Goal: Task Accomplishment & Management: Manage account settings

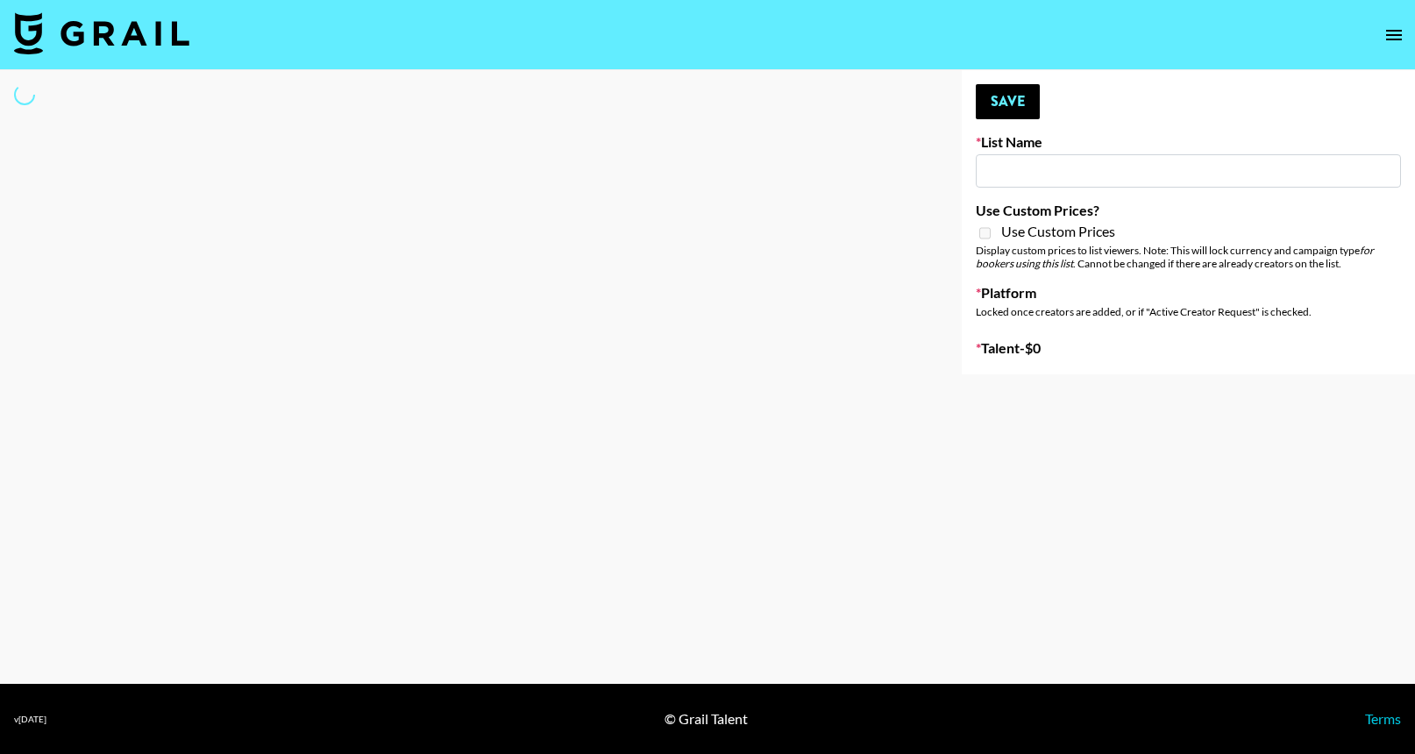
click at [628, 132] on div at bounding box center [467, 222] width 934 height 304
type input "Deebaby Song Promo"
select select "Song"
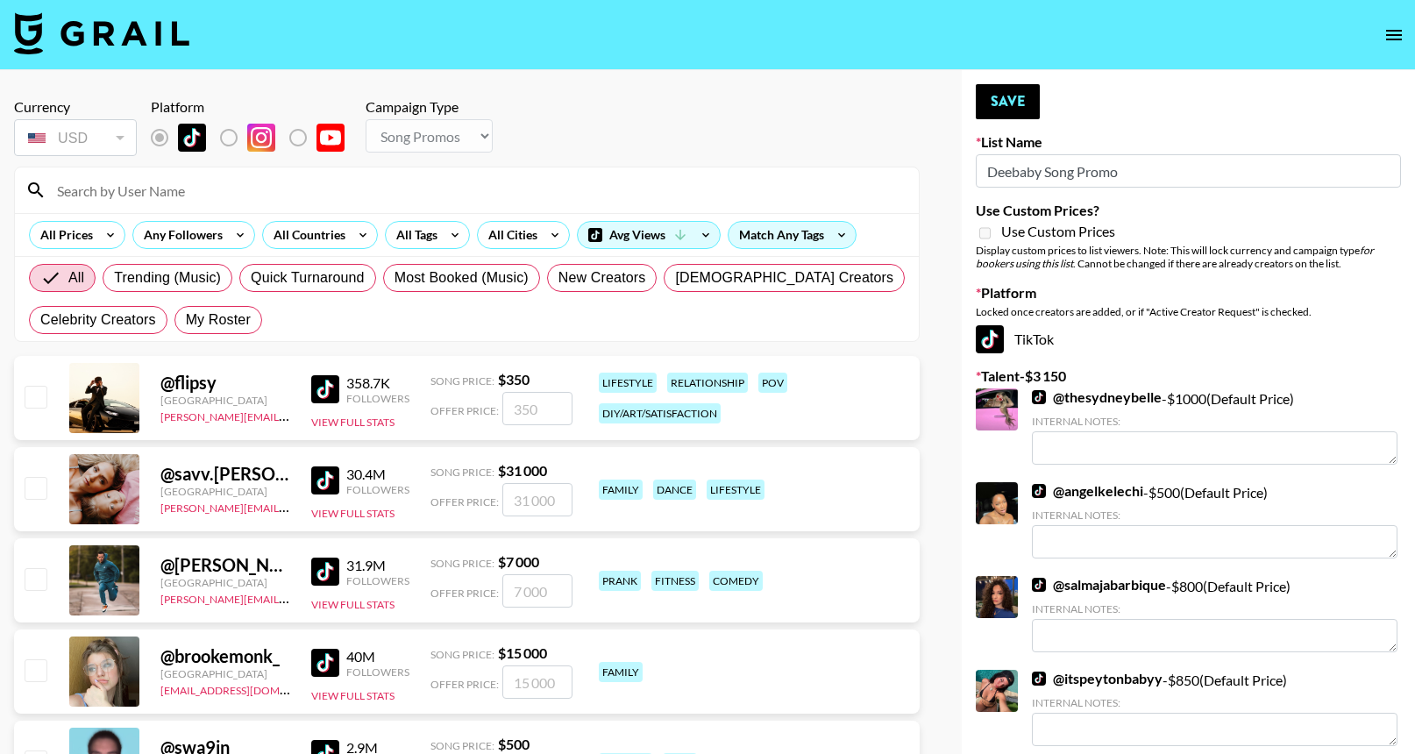
click at [628, 177] on input at bounding box center [477, 190] width 862 height 28
click at [630, 187] on input at bounding box center [477, 190] width 862 height 28
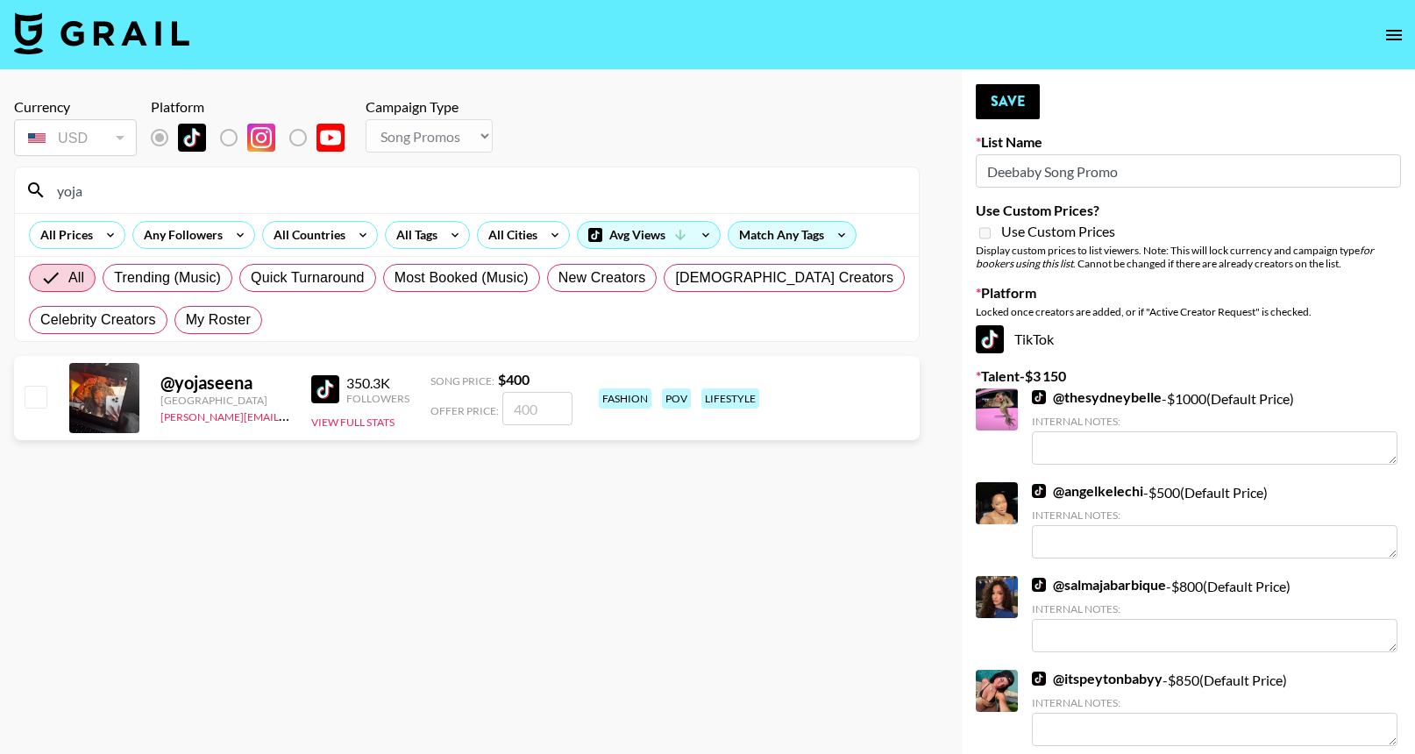
type input "yoja"
click at [535, 397] on input "number" at bounding box center [537, 408] width 70 height 33
checkbox input "true"
type input "400"
click at [741, 202] on input "yoja" at bounding box center [477, 190] width 862 height 28
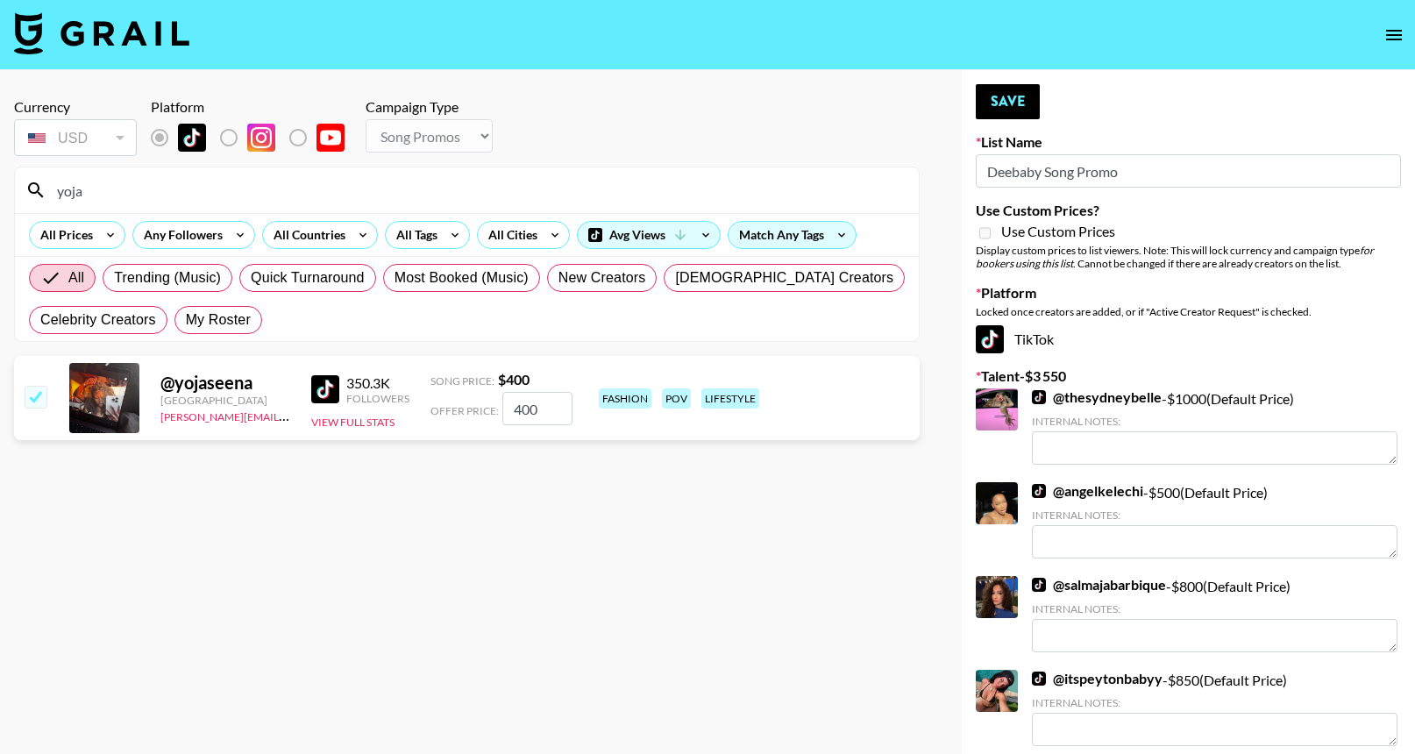
click at [741, 202] on input "yoja" at bounding box center [477, 190] width 862 height 28
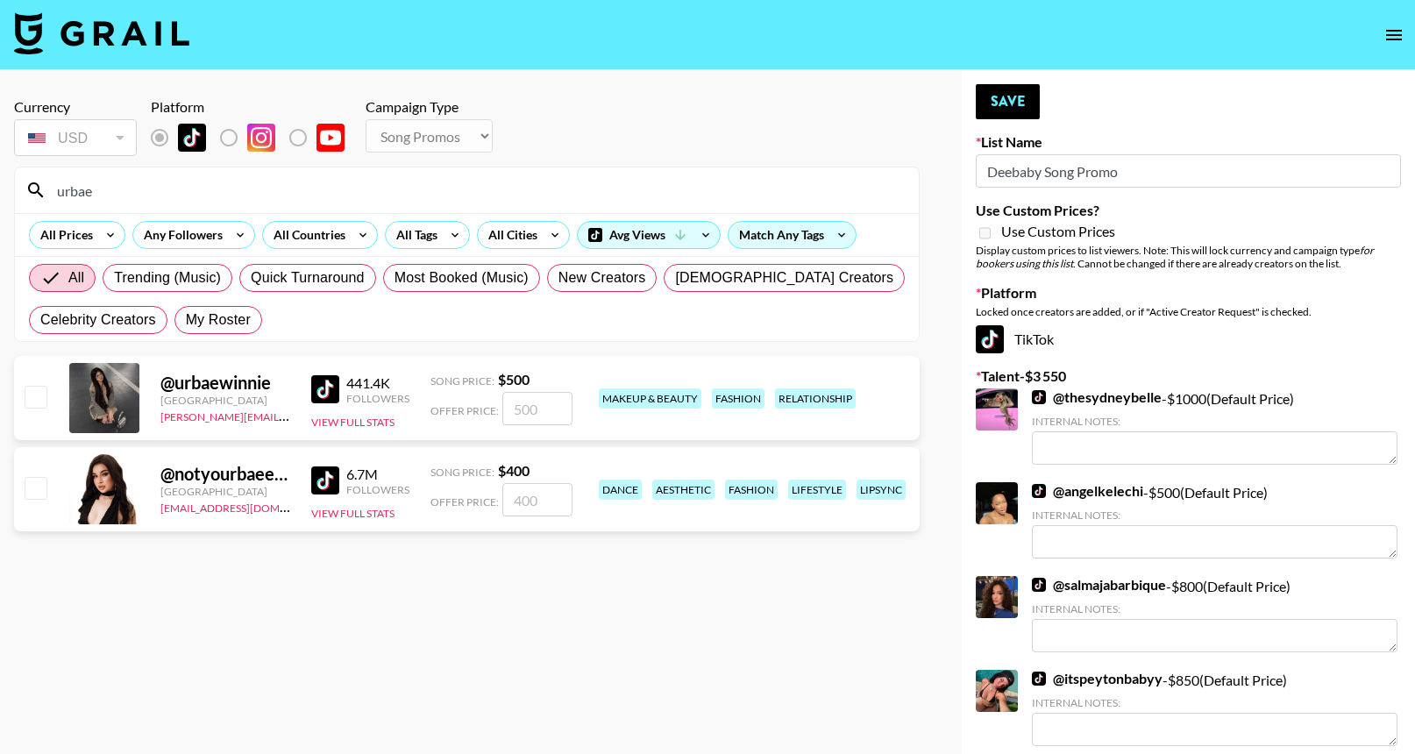
type input "urbae"
click at [528, 403] on input "number" at bounding box center [537, 408] width 70 height 33
checkbox input "true"
type input "500"
click at [680, 187] on input "urbae" at bounding box center [477, 190] width 862 height 28
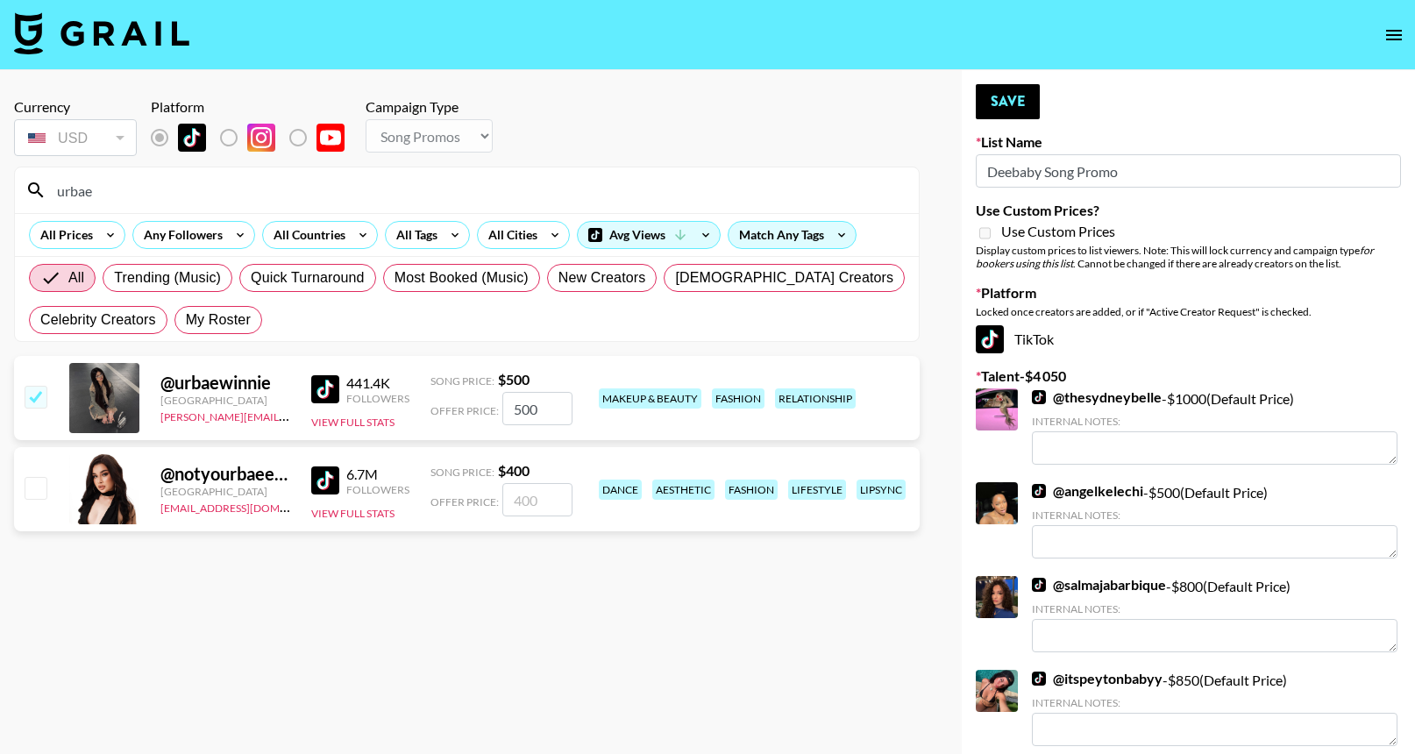
click at [680, 187] on input "urbae" at bounding box center [477, 190] width 862 height 28
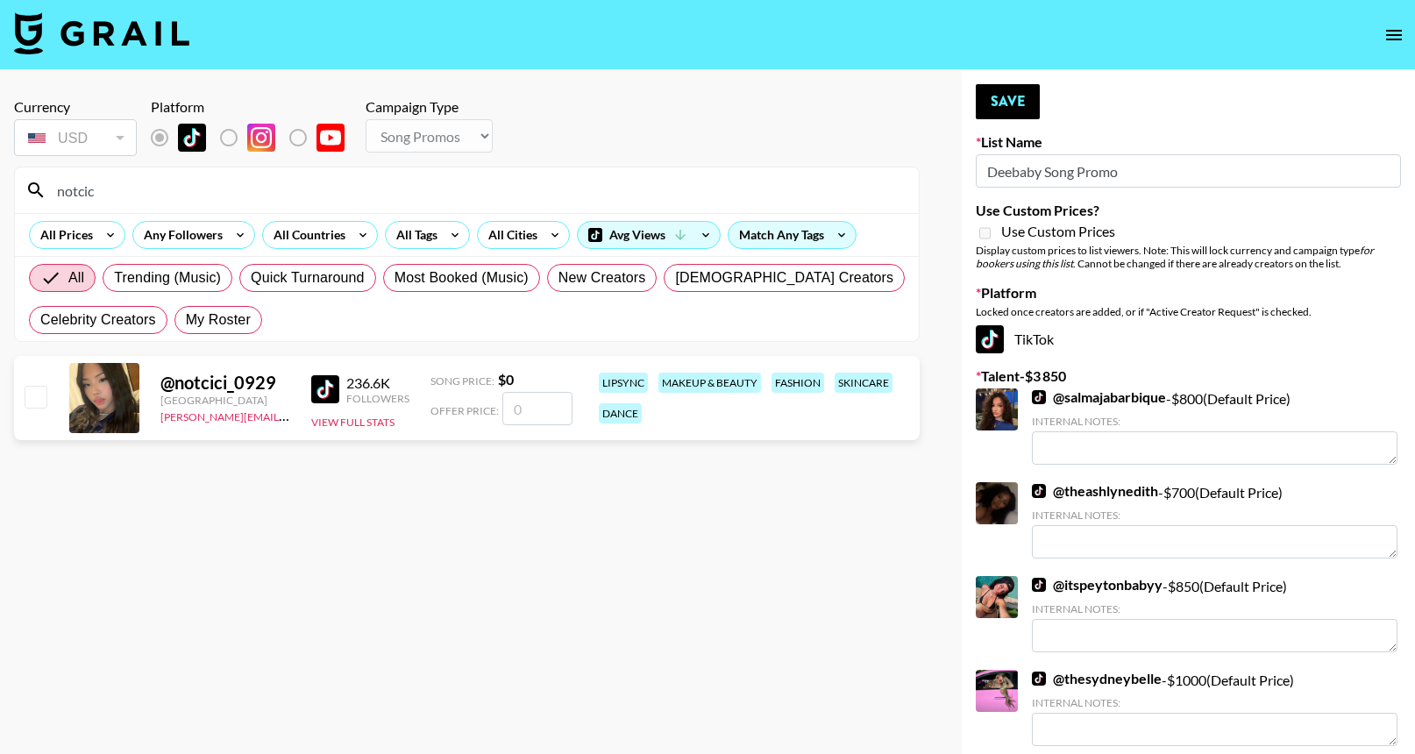
type input "notcic"
click at [529, 400] on input "number" at bounding box center [537, 408] width 70 height 33
checkbox input "true"
type input "350"
click at [611, 179] on input "notcic" at bounding box center [477, 190] width 862 height 28
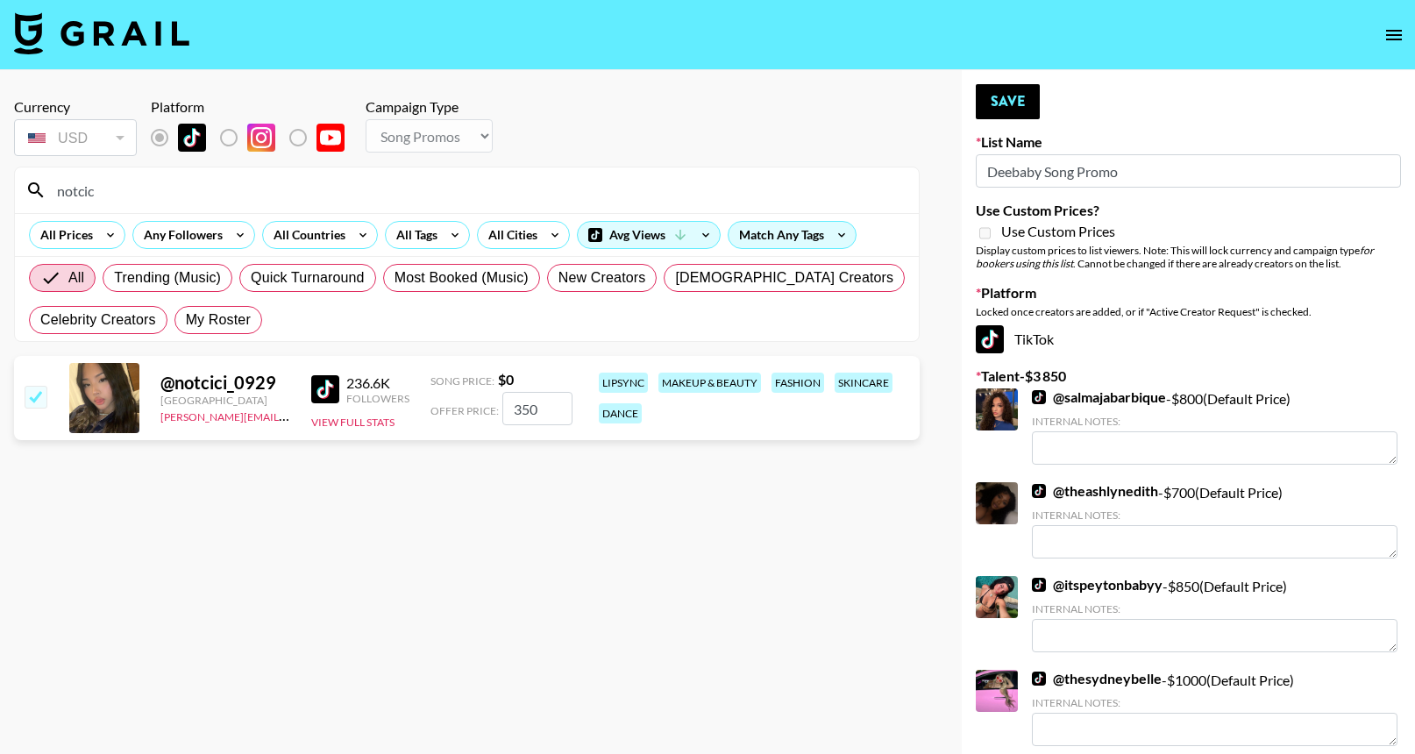
click at [611, 179] on input "notcic" at bounding box center [477, 190] width 862 height 28
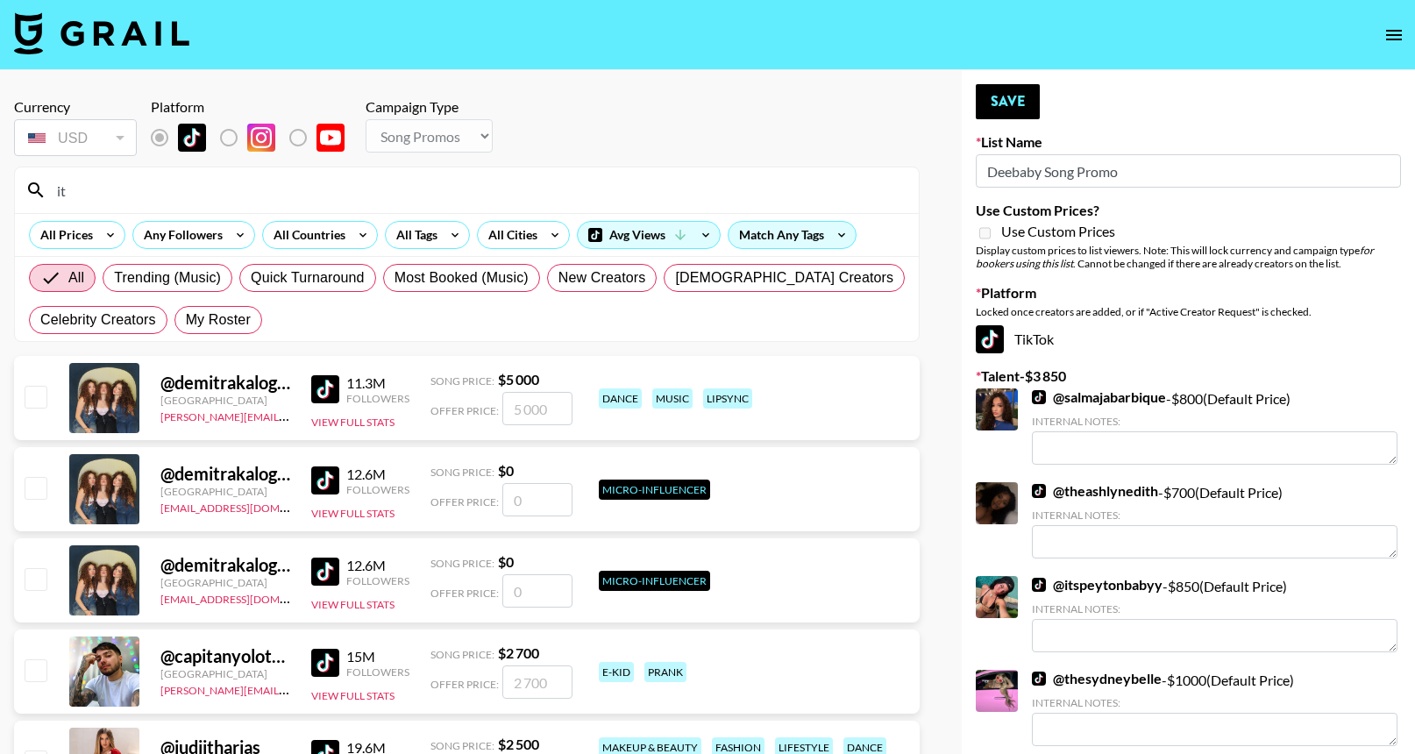
type input "i"
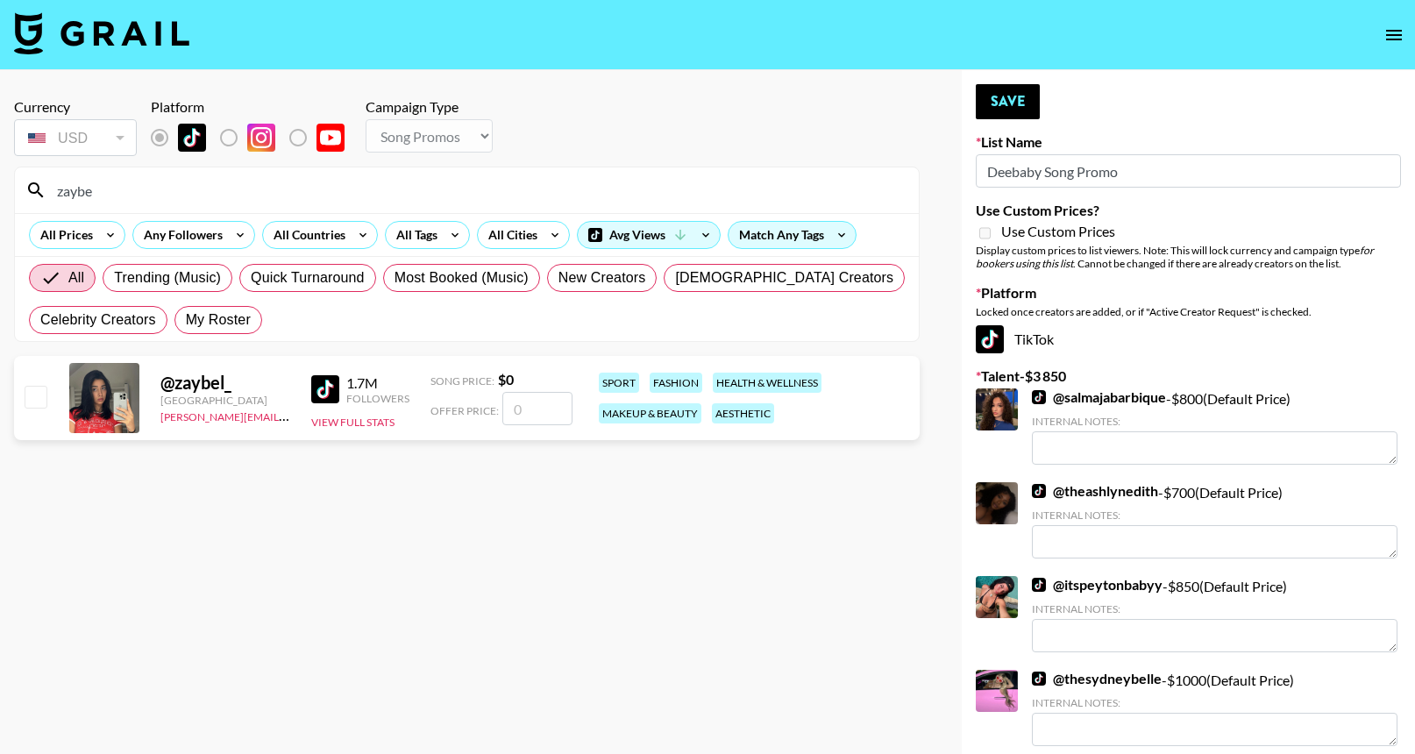
type input "zaybe"
click at [547, 400] on input "number" at bounding box center [537, 408] width 70 height 33
checkbox input "true"
type input "500"
click at [586, 187] on input "zaybe" at bounding box center [477, 190] width 862 height 28
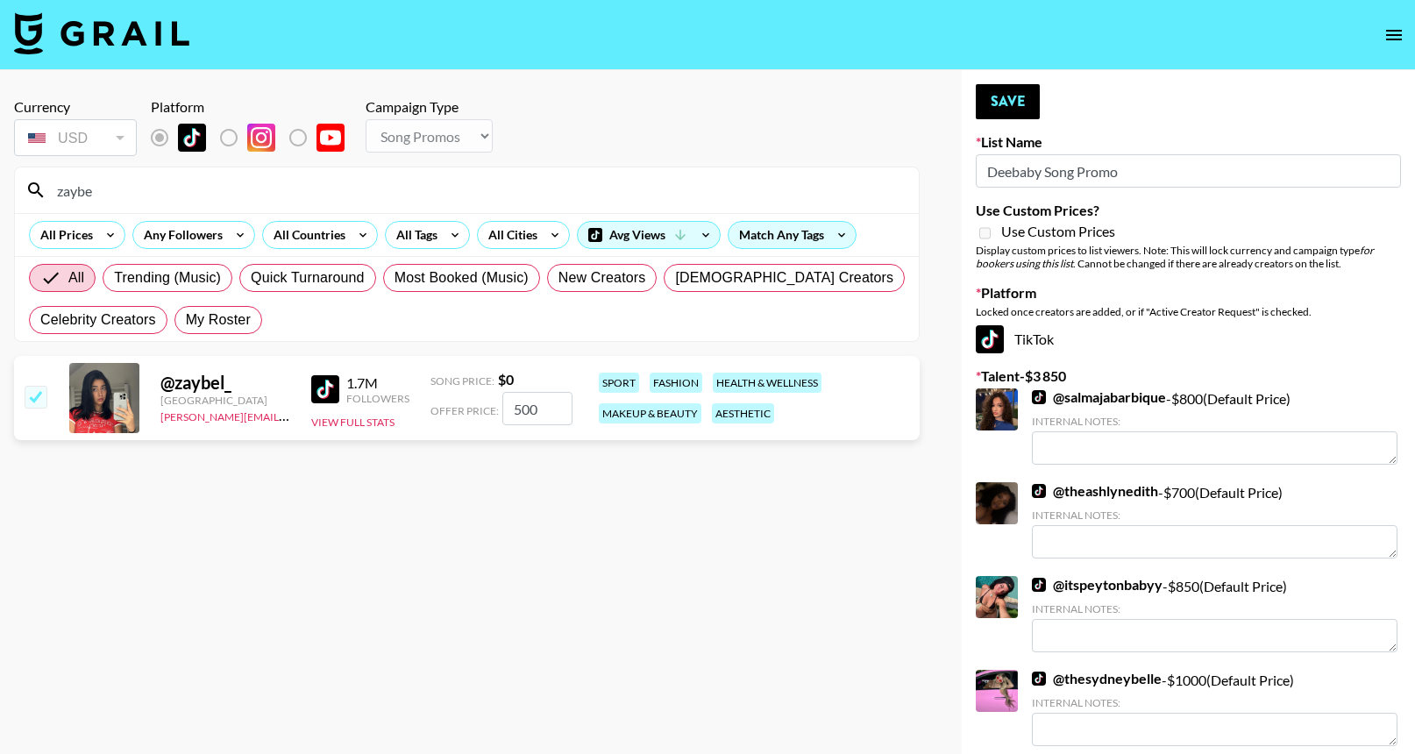
click at [586, 187] on input "zaybe" at bounding box center [477, 190] width 862 height 28
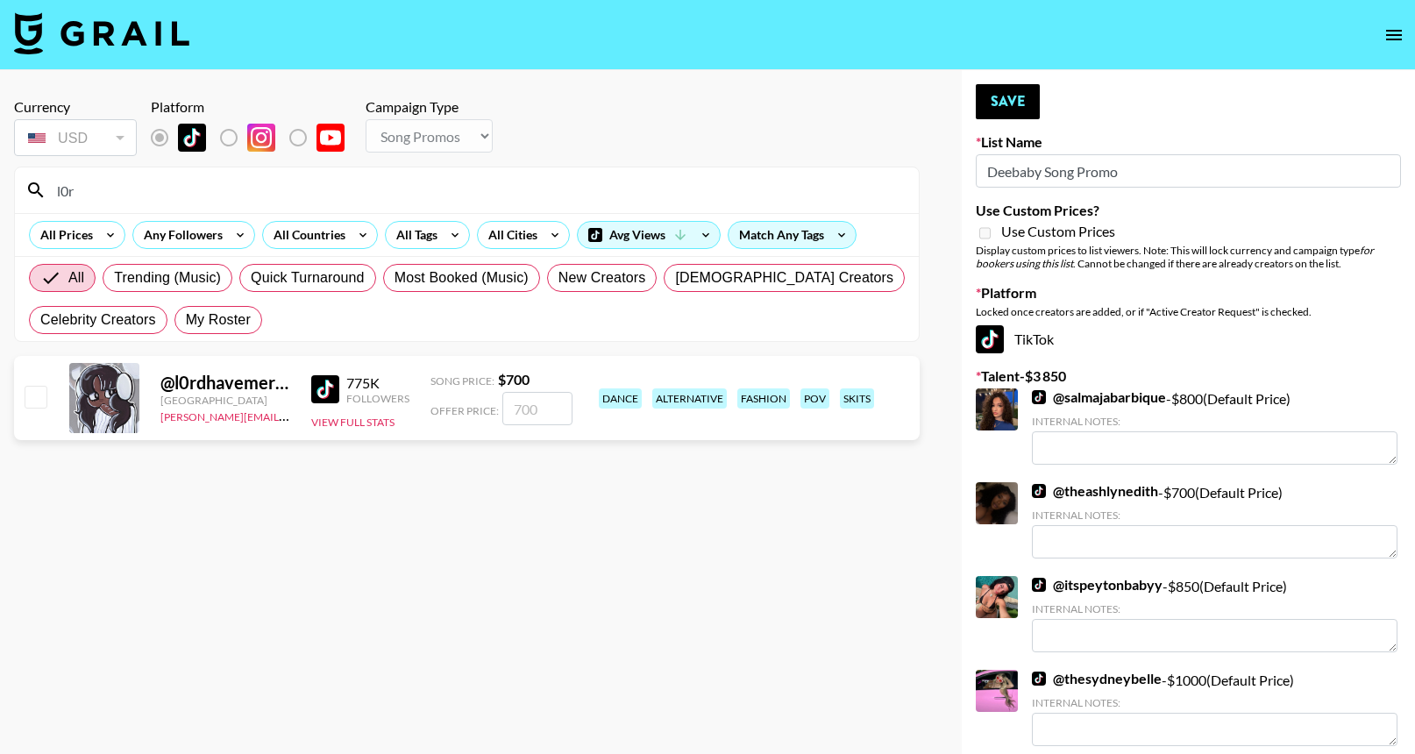
type input "l0r"
click at [537, 414] on input "number" at bounding box center [537, 408] width 70 height 33
checkbox input "true"
type input "700"
click at [664, 178] on input "l0r" at bounding box center [477, 190] width 862 height 28
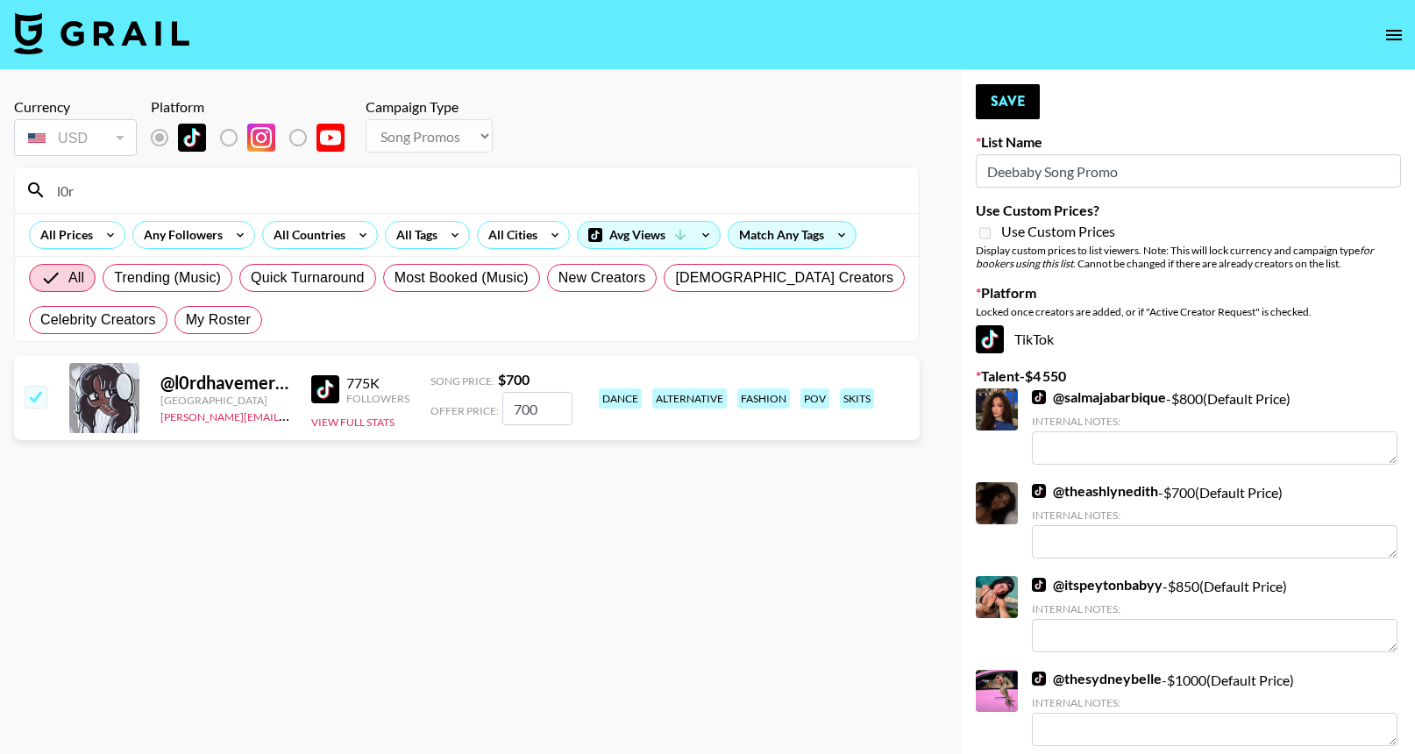
click at [664, 178] on input "l0r" at bounding box center [477, 190] width 862 height 28
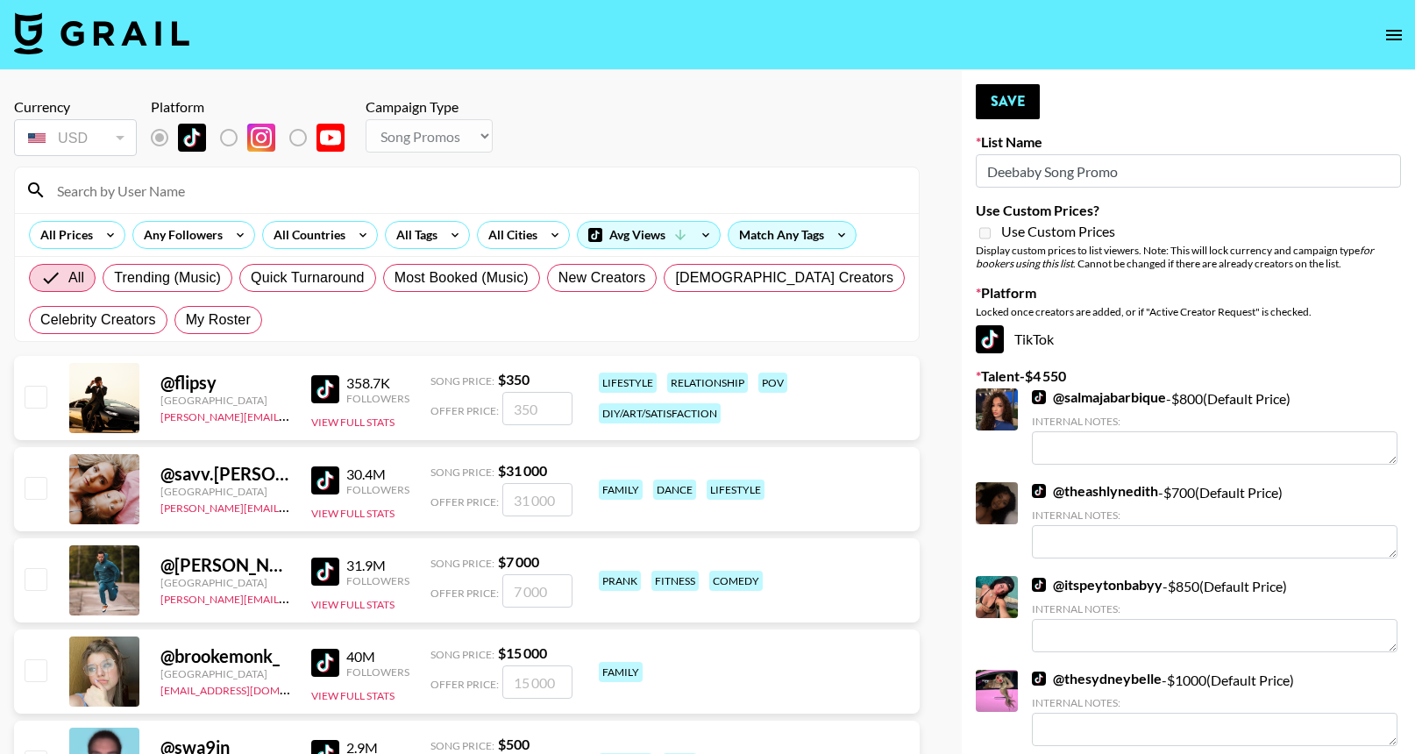
click at [1022, 103] on button "Save" at bounding box center [1008, 101] width 64 height 35
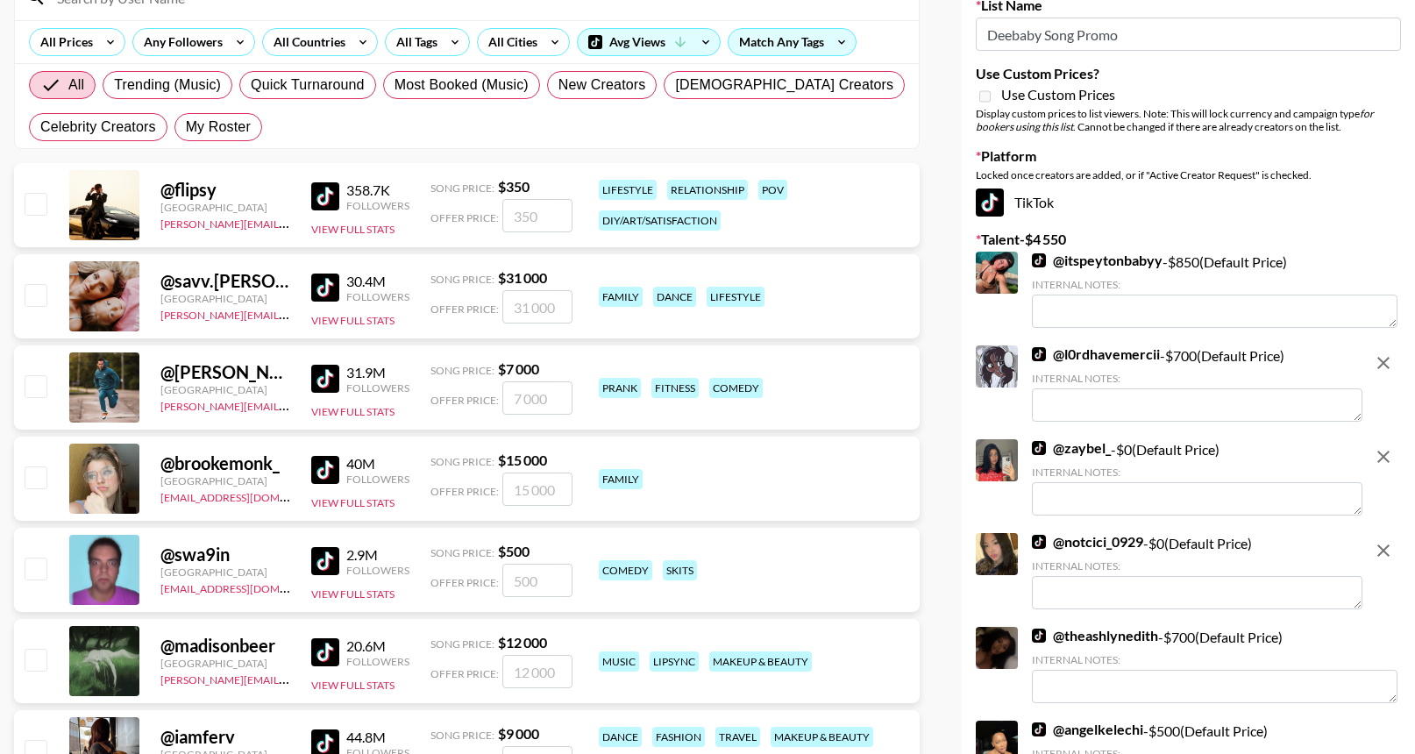
scroll to position [53, 0]
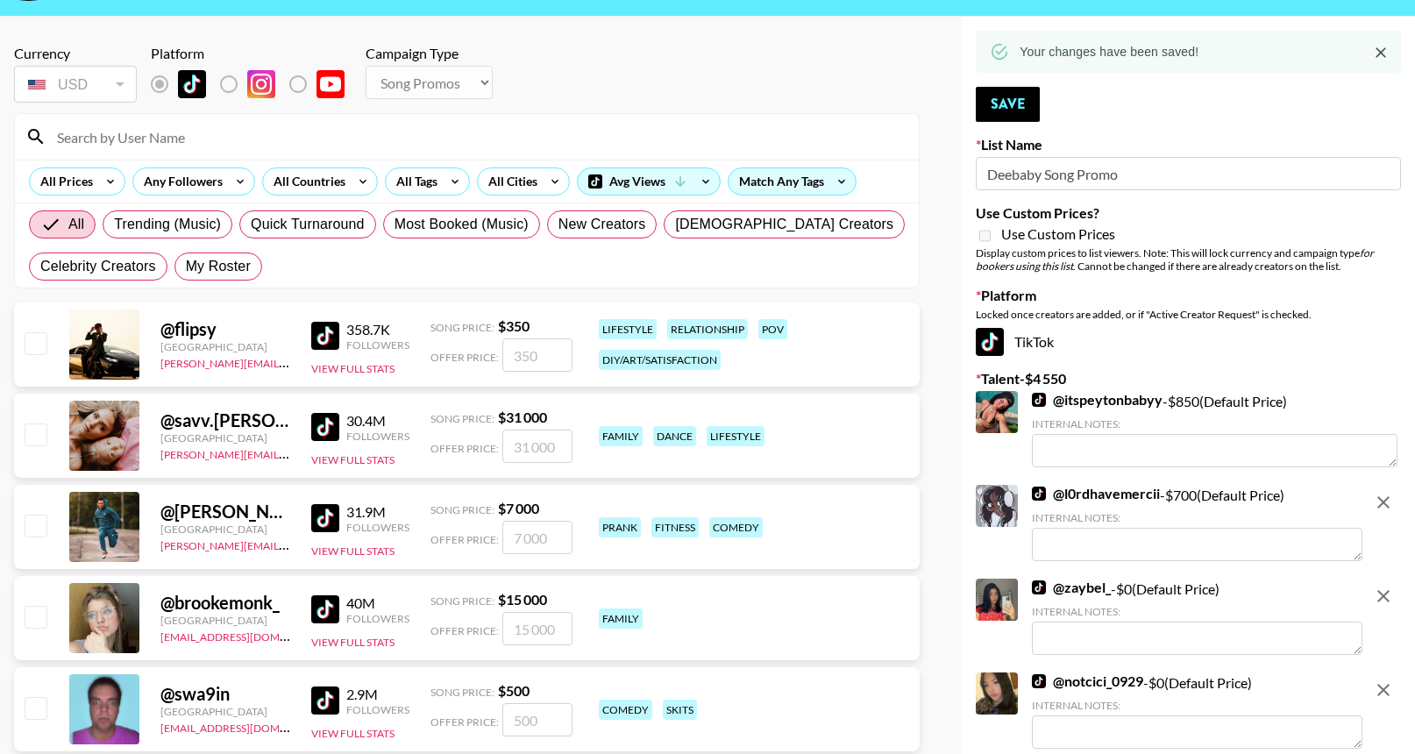
click at [665, 142] on input at bounding box center [477, 137] width 862 height 28
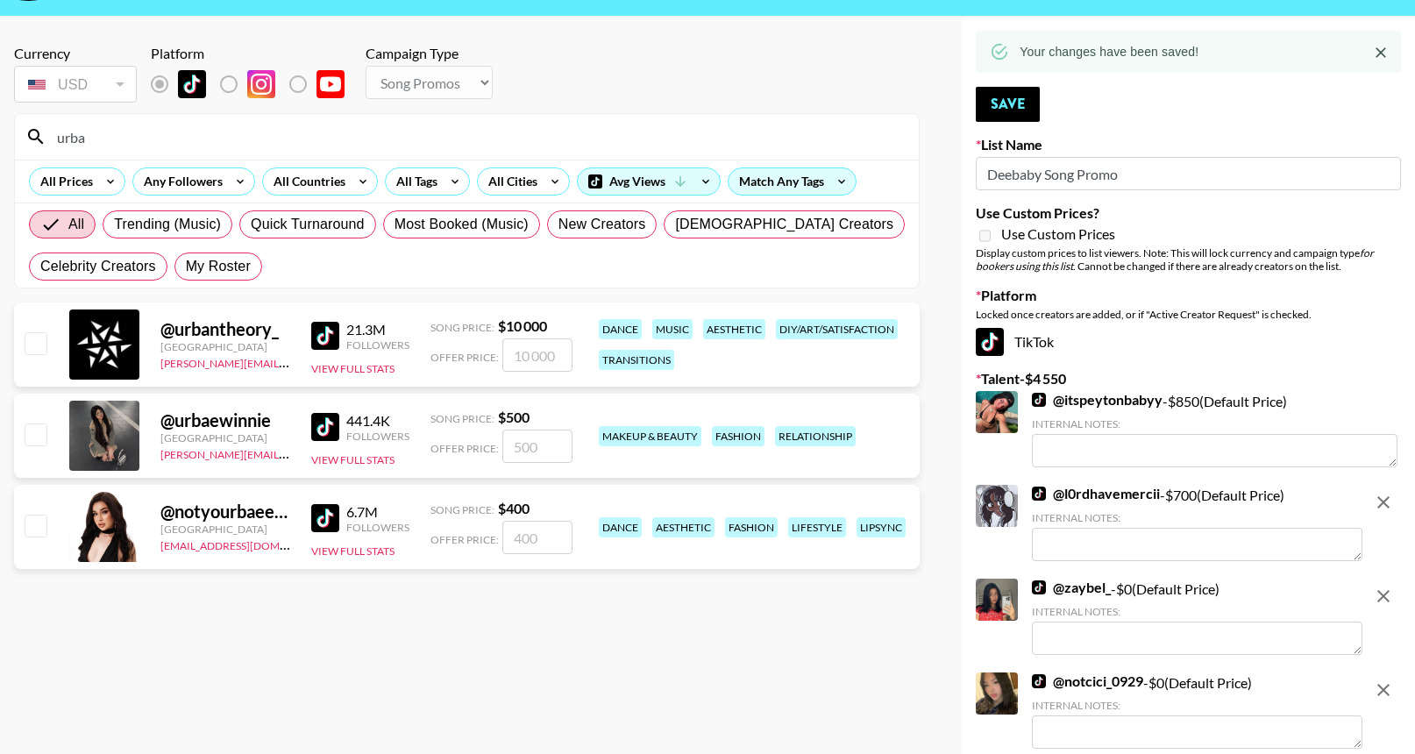
type input "urba"
click at [526, 444] on input "number" at bounding box center [537, 446] width 70 height 33
checkbox input "true"
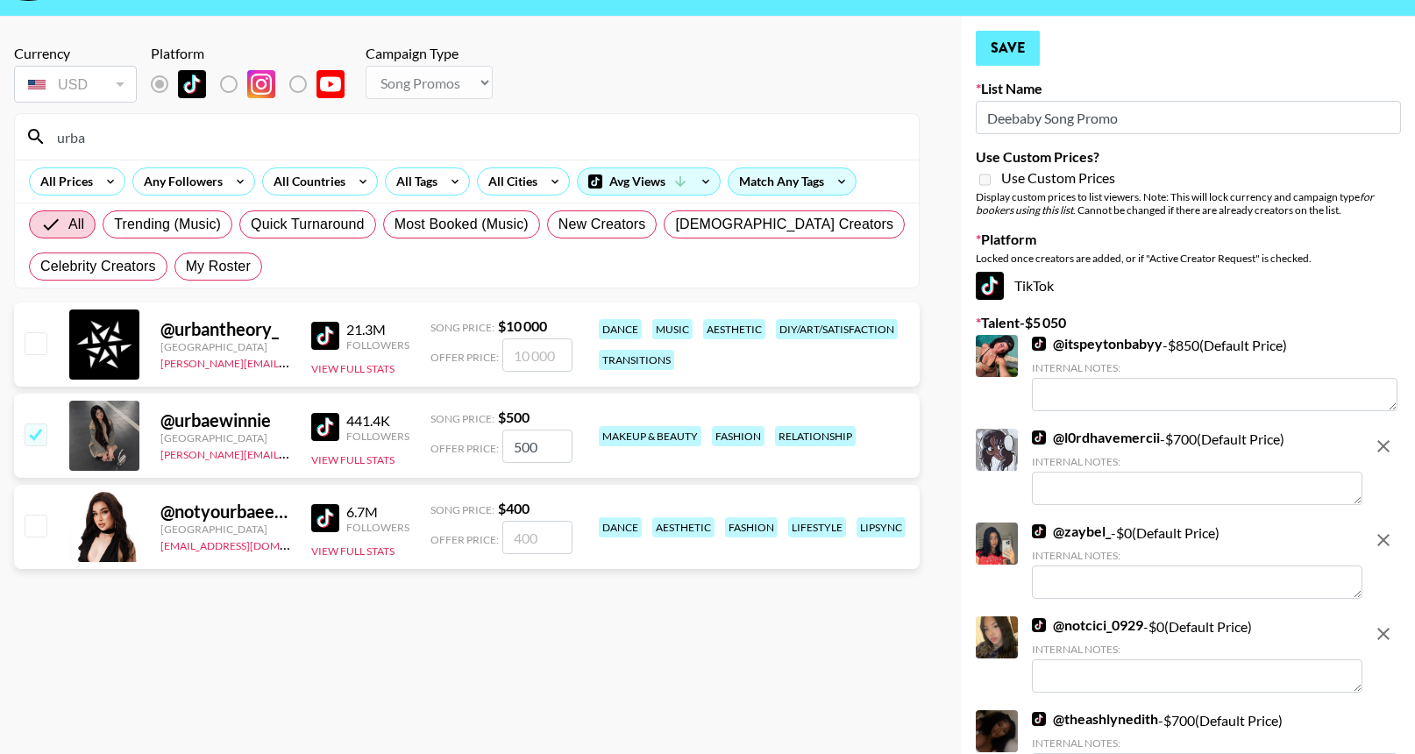
type input "500"
click at [983, 44] on button "Save" at bounding box center [1008, 48] width 64 height 35
checkbox input "false"
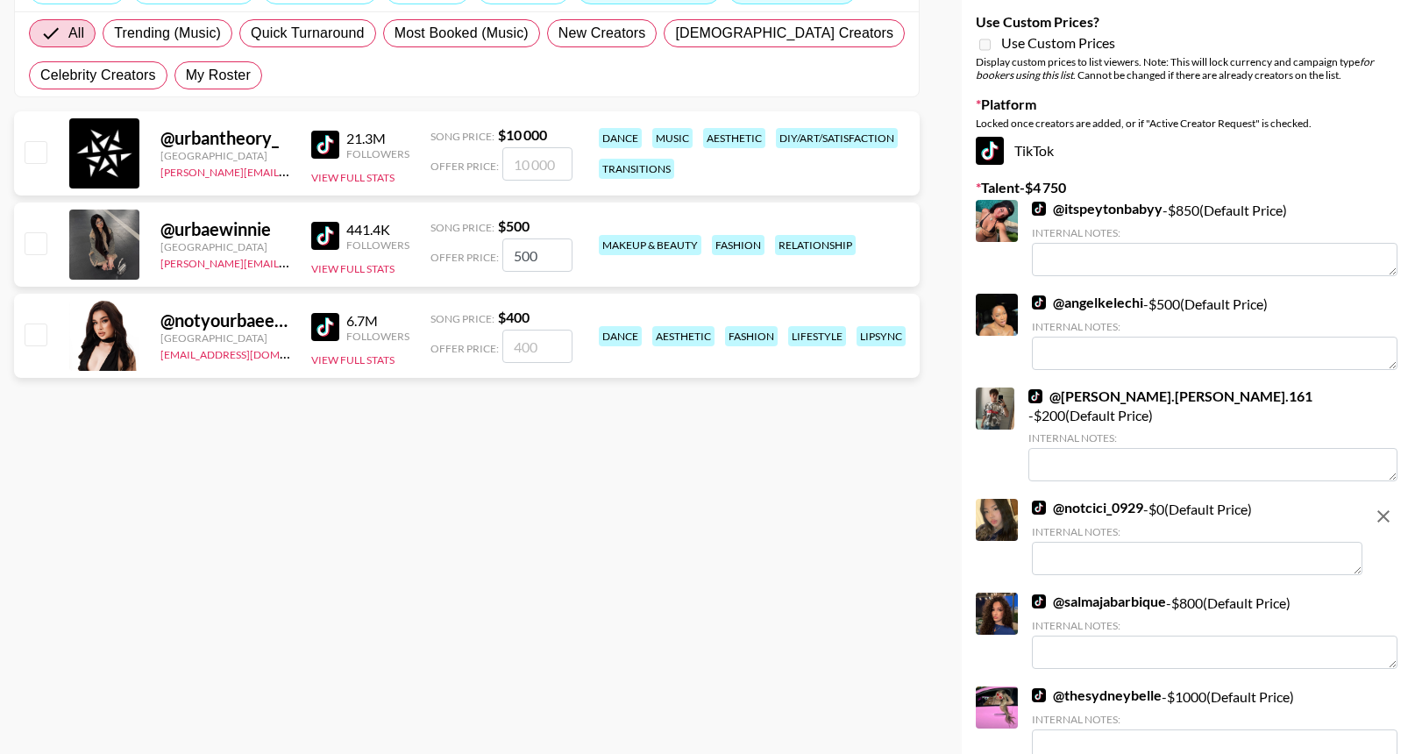
scroll to position [75, 0]
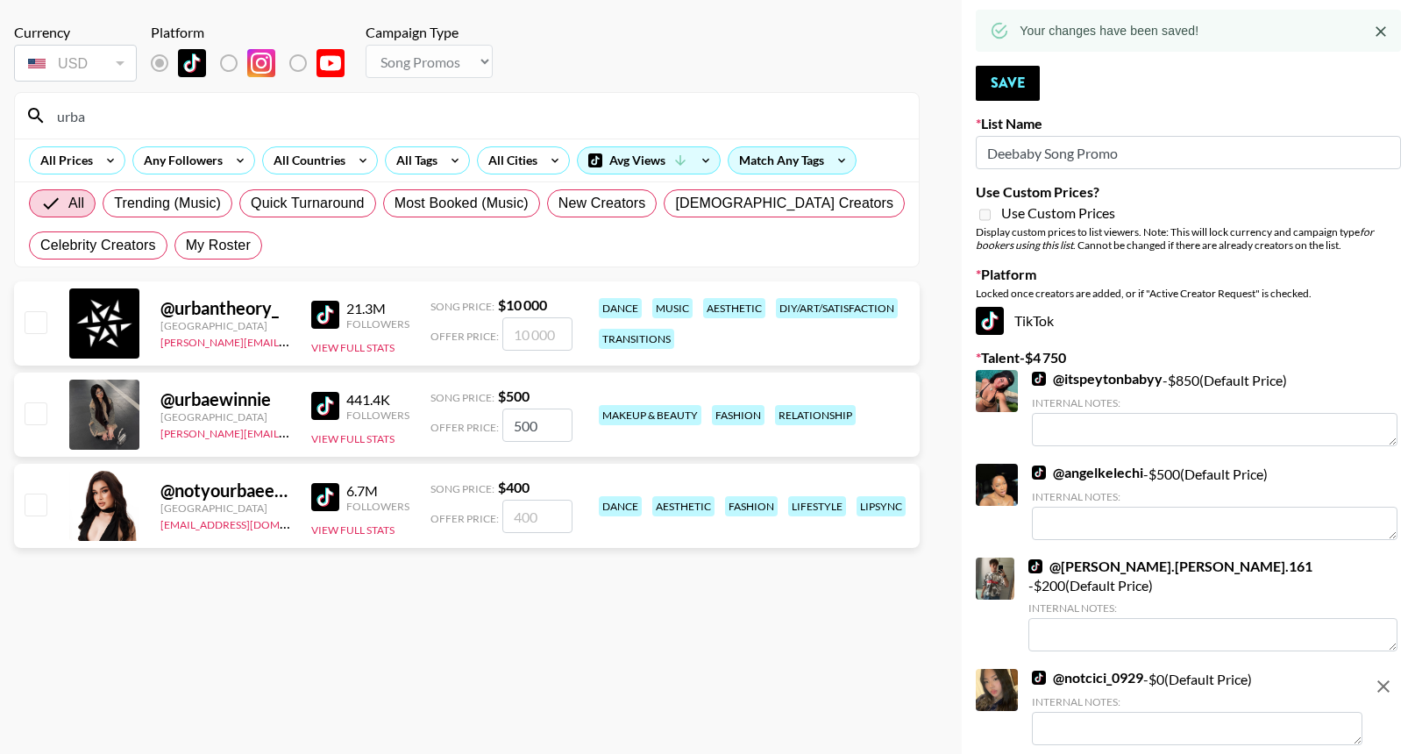
click at [539, 420] on input "500" at bounding box center [537, 424] width 70 height 33
click at [1010, 89] on button "Save" at bounding box center [1008, 83] width 64 height 35
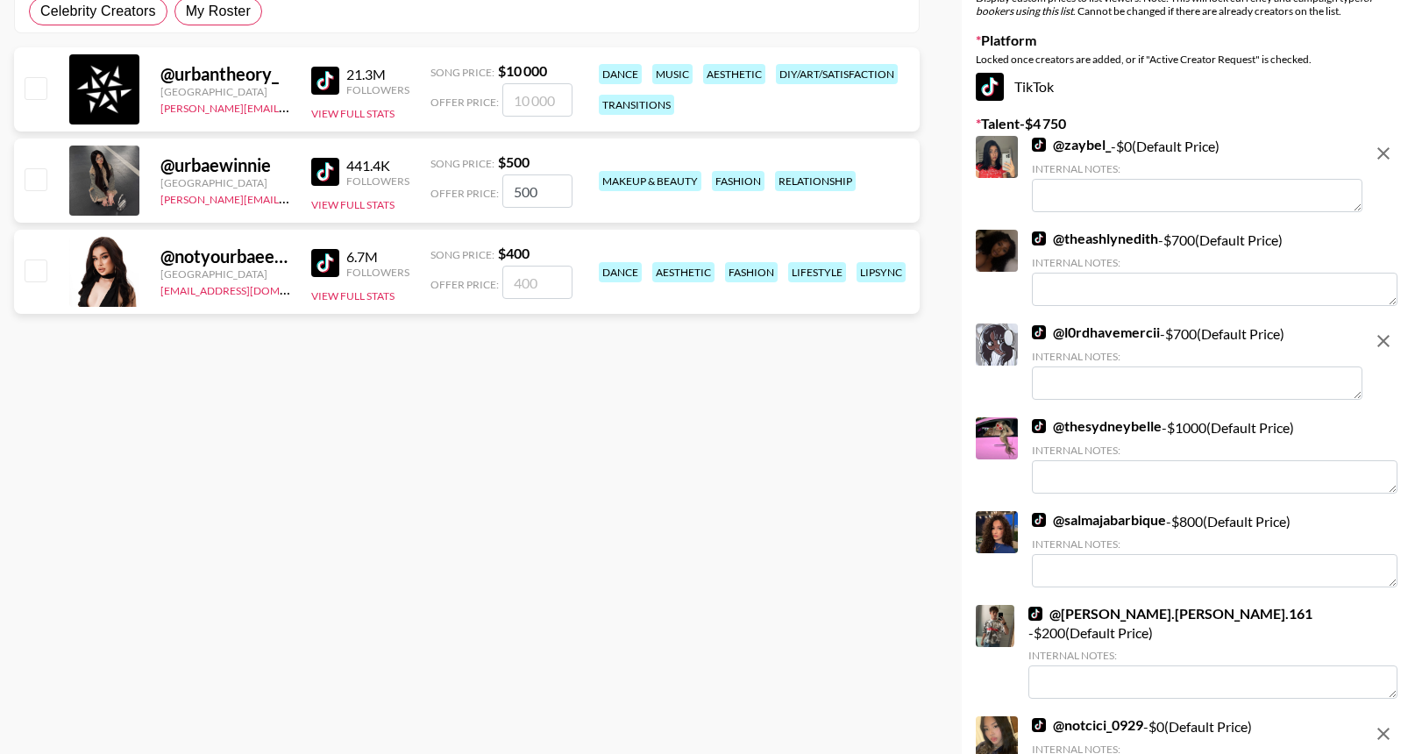
scroll to position [290, 0]
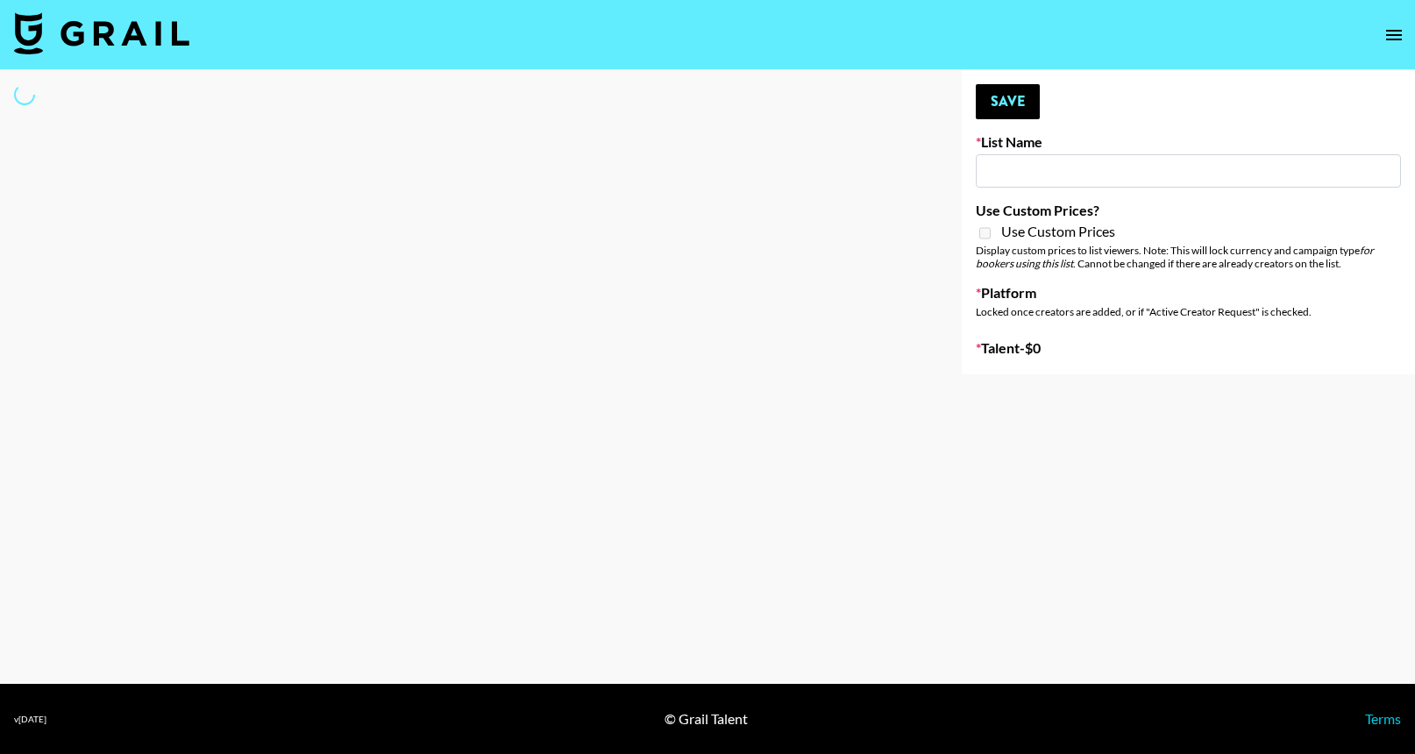
type input "Deebaby Song Promo"
select select "Song"
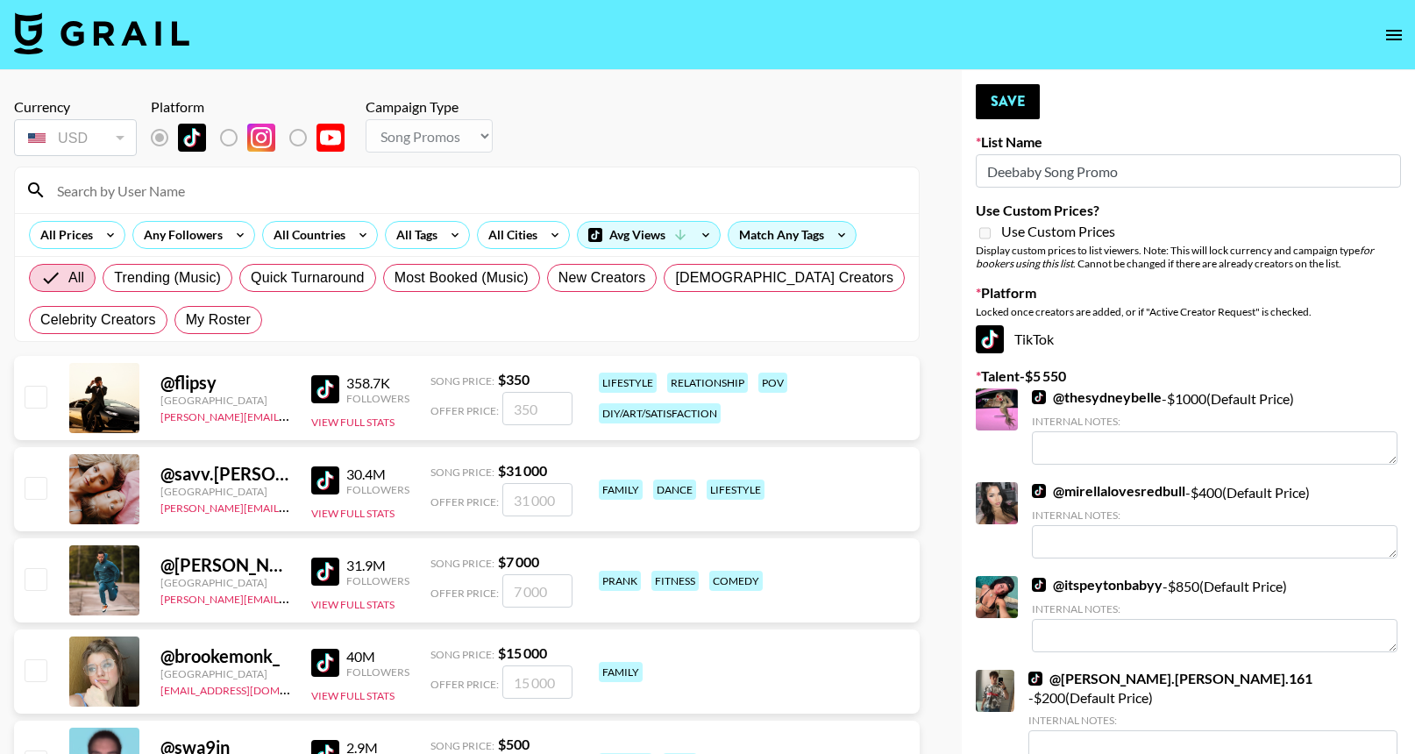
click at [722, 200] on input at bounding box center [477, 190] width 862 height 28
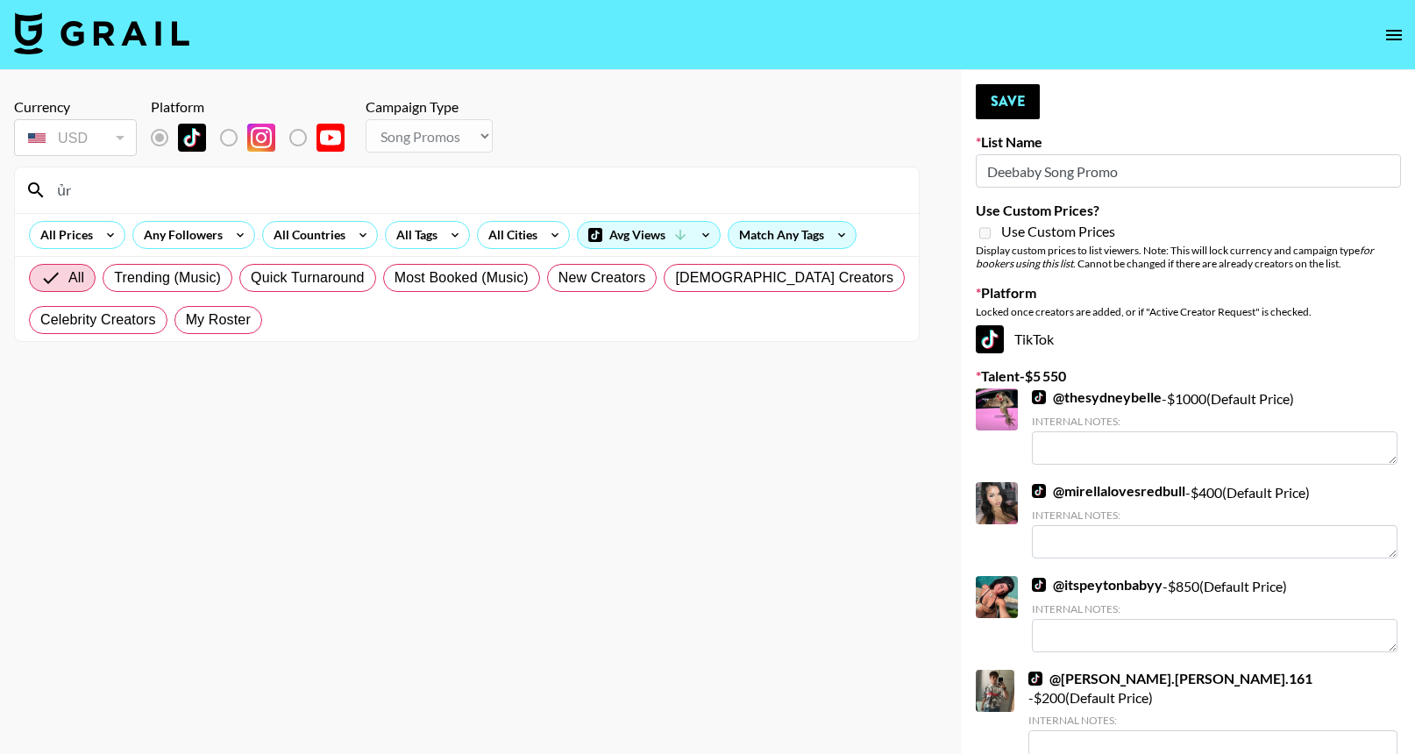
type input "ủ"
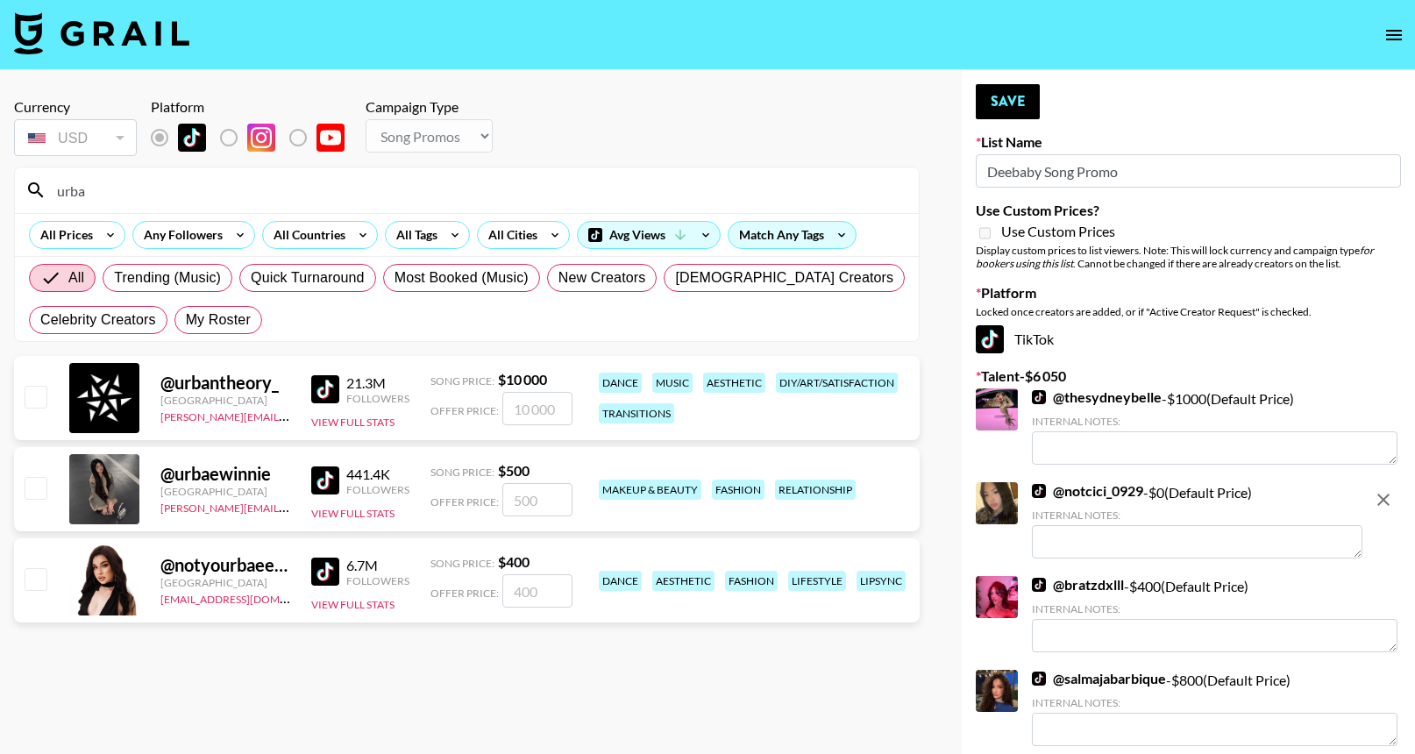
type input "urba"
click at [535, 496] on input "number" at bounding box center [537, 499] width 70 height 33
checkbox input "true"
type input "500"
checkbox input "false"
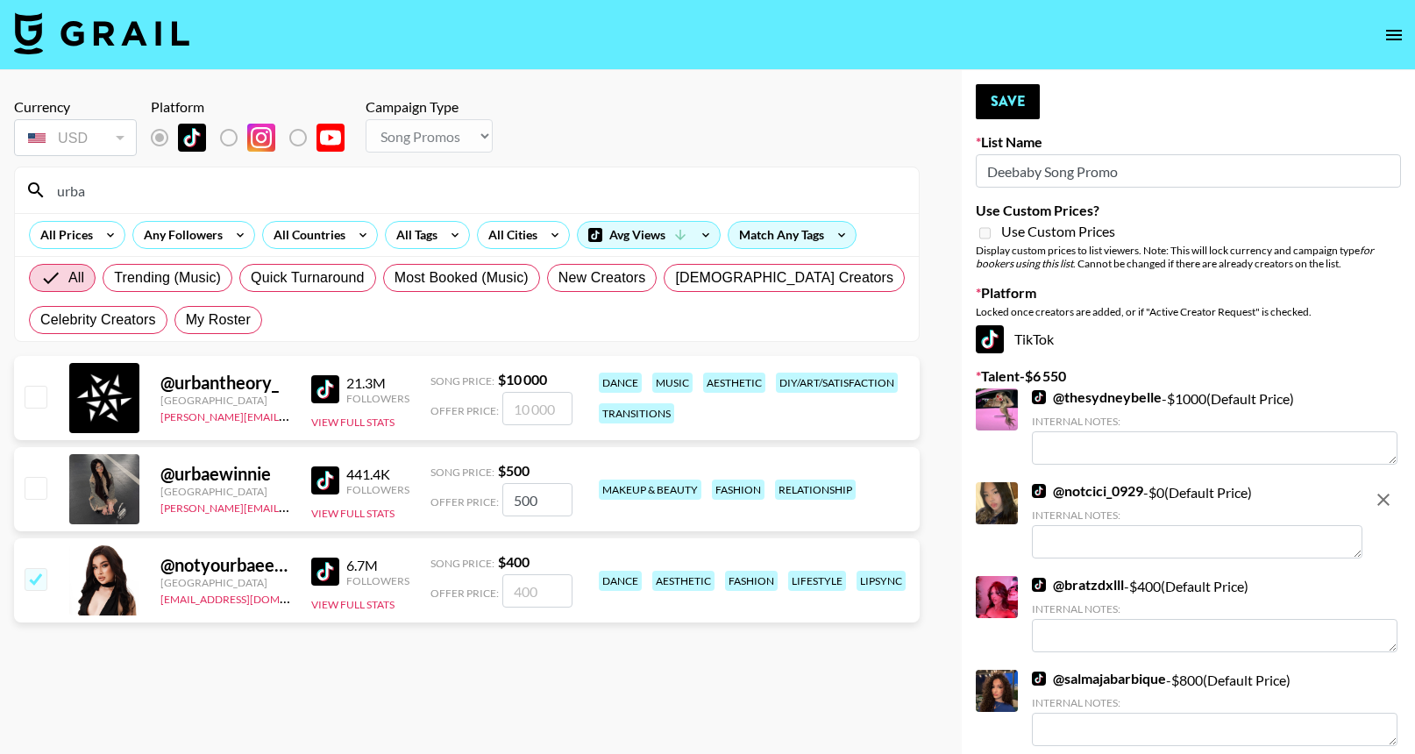
checkbox input "true"
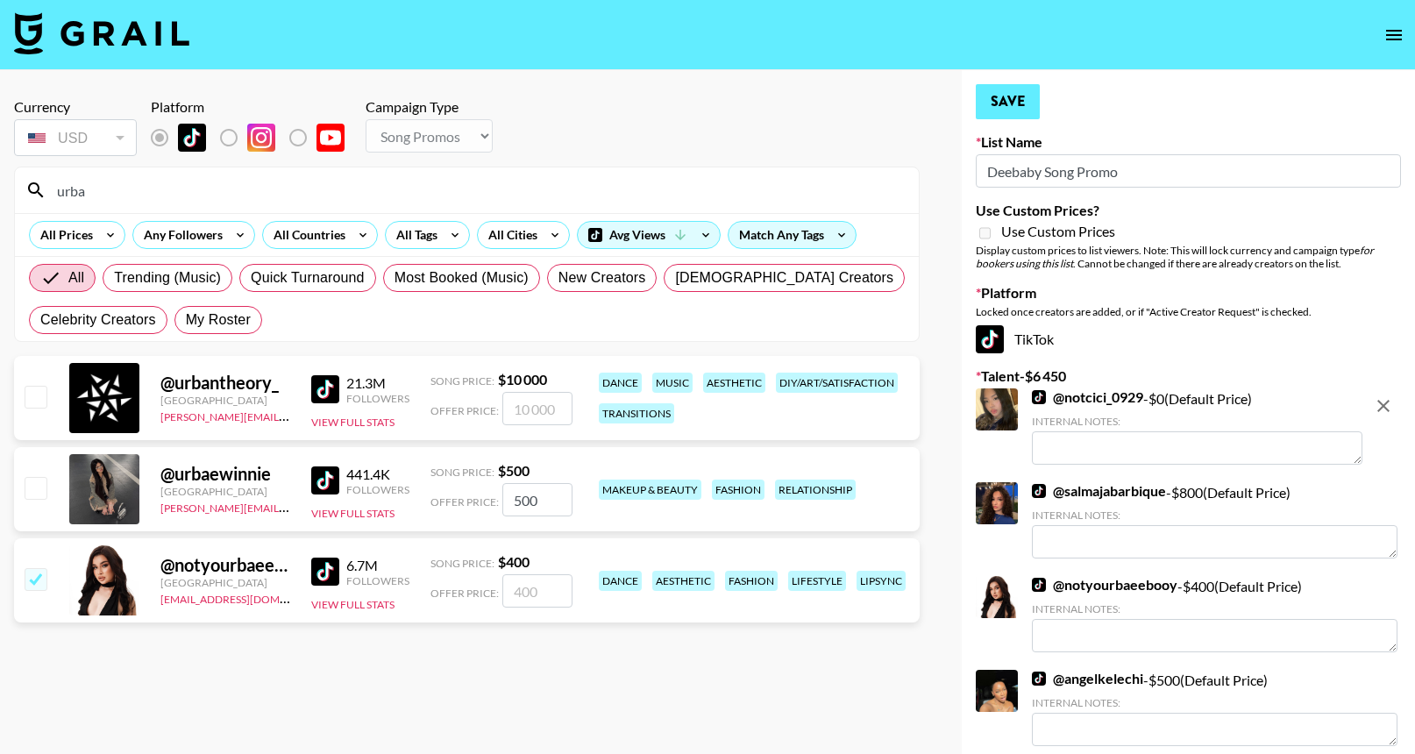
type input "500"
click at [1007, 114] on button "Save" at bounding box center [1008, 101] width 64 height 35
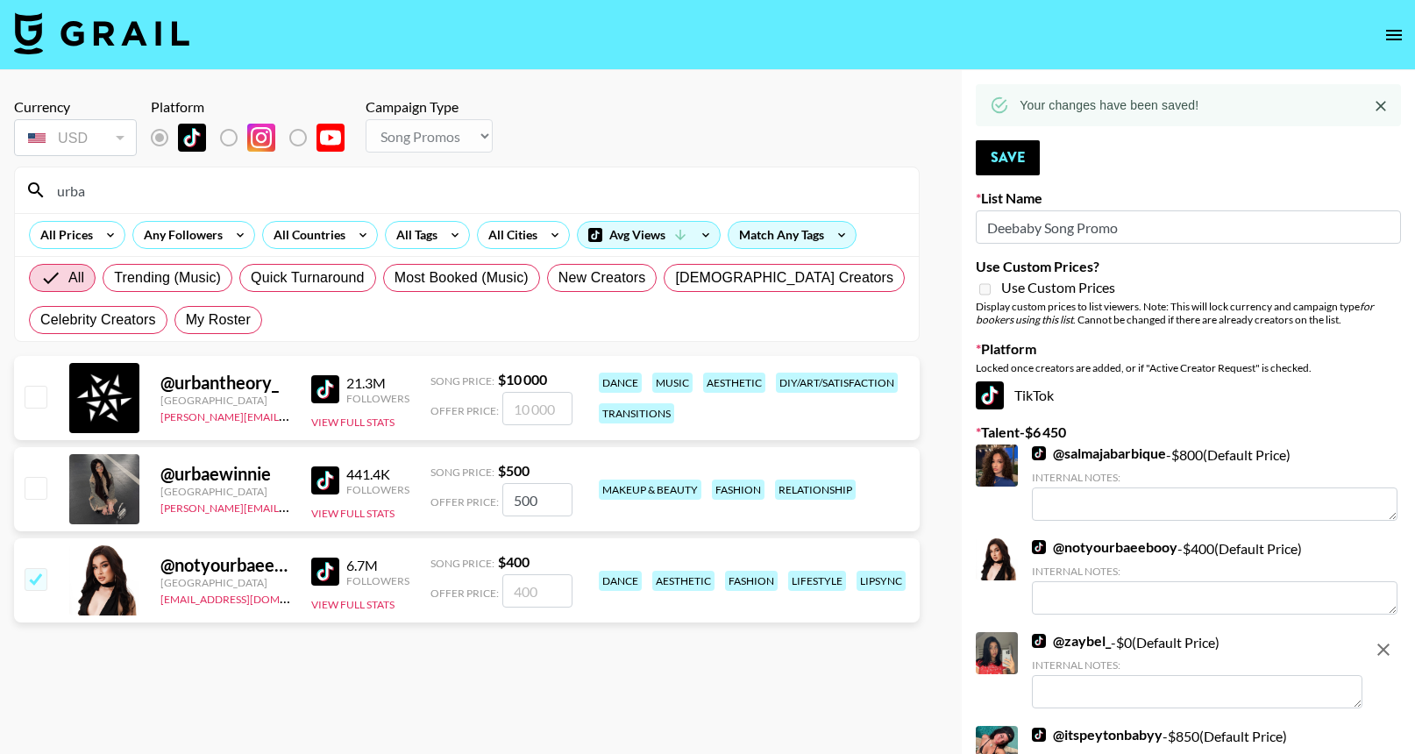
click at [25, 486] on input "checkbox" at bounding box center [35, 487] width 21 height 21
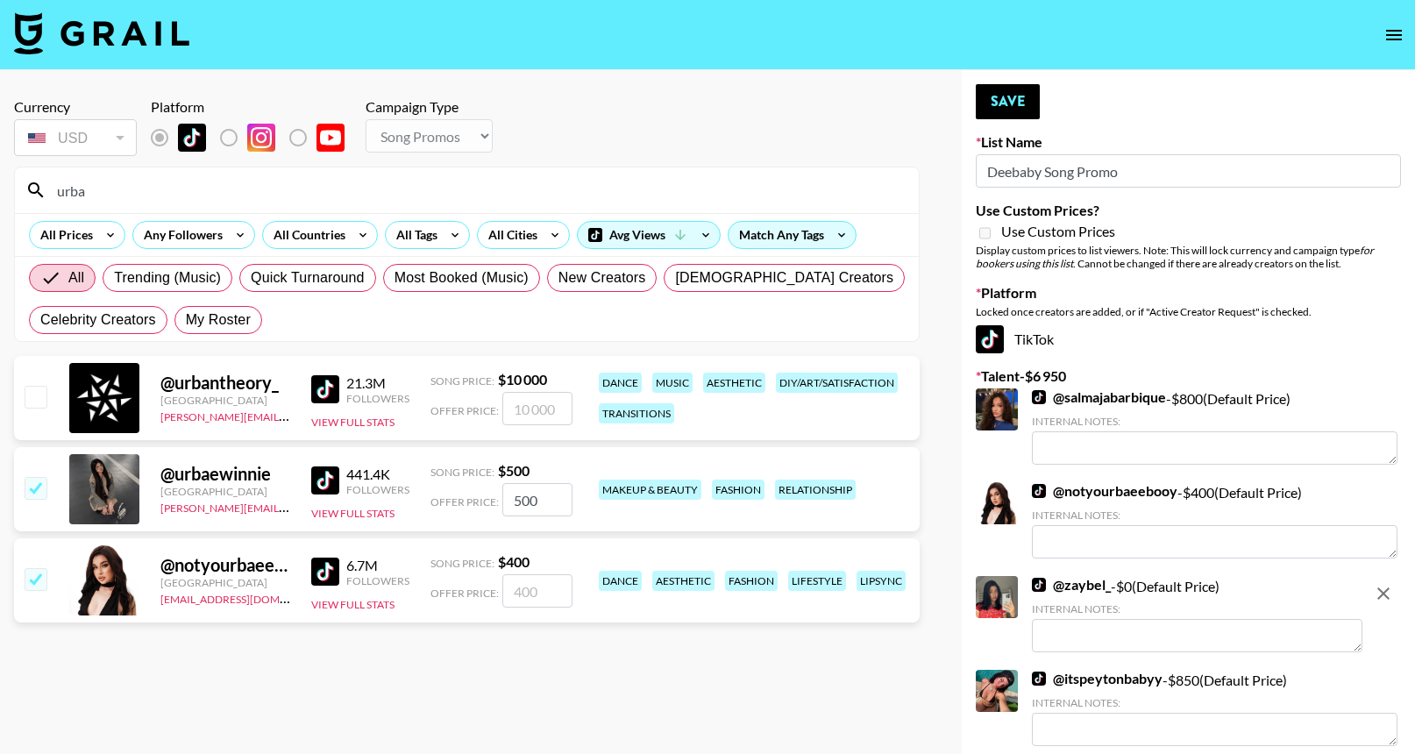
click at [32, 488] on input "checkbox" at bounding box center [35, 487] width 21 height 21
checkbox input "false"
click at [539, 598] on input "number" at bounding box center [537, 590] width 70 height 33
click at [532, 587] on input "number" at bounding box center [537, 590] width 70 height 33
click at [369, 208] on div "urba" at bounding box center [467, 190] width 904 height 46
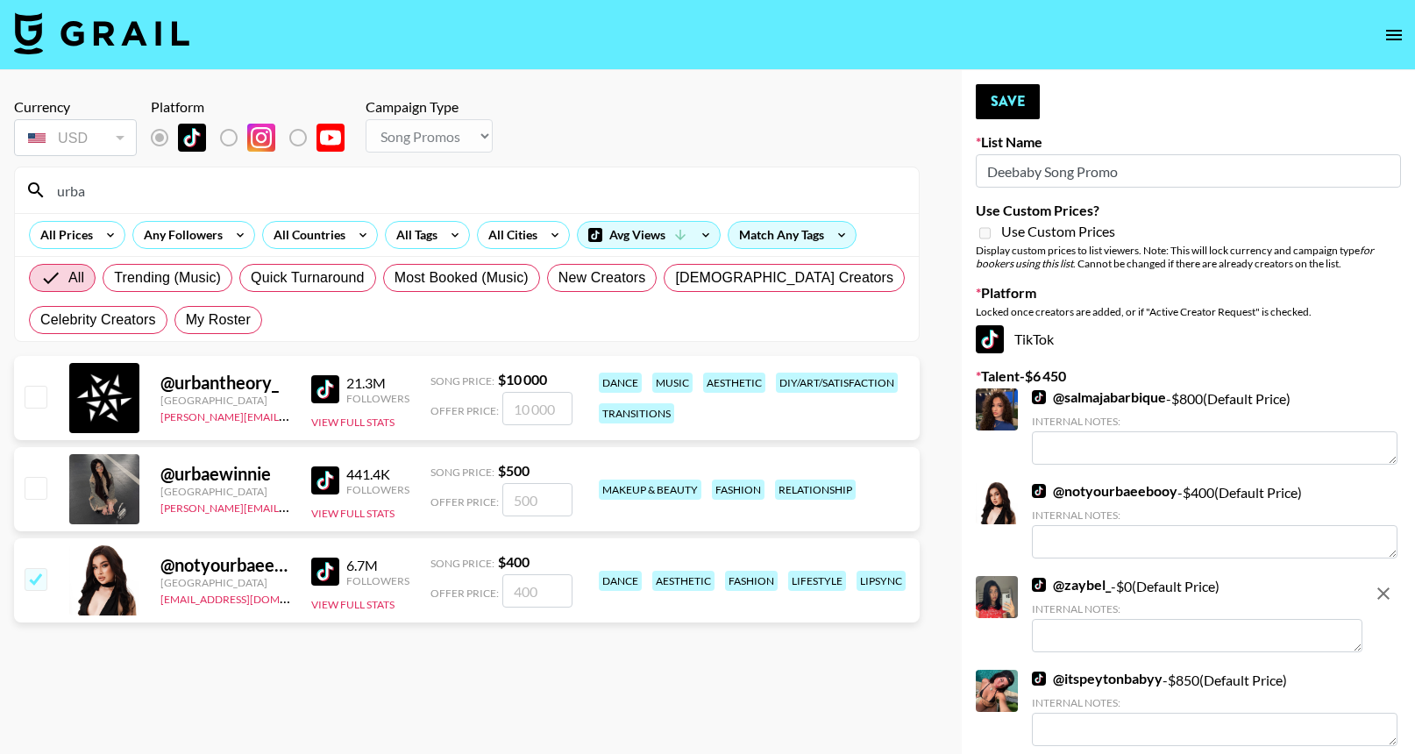
click at [369, 195] on input "urba" at bounding box center [477, 190] width 862 height 28
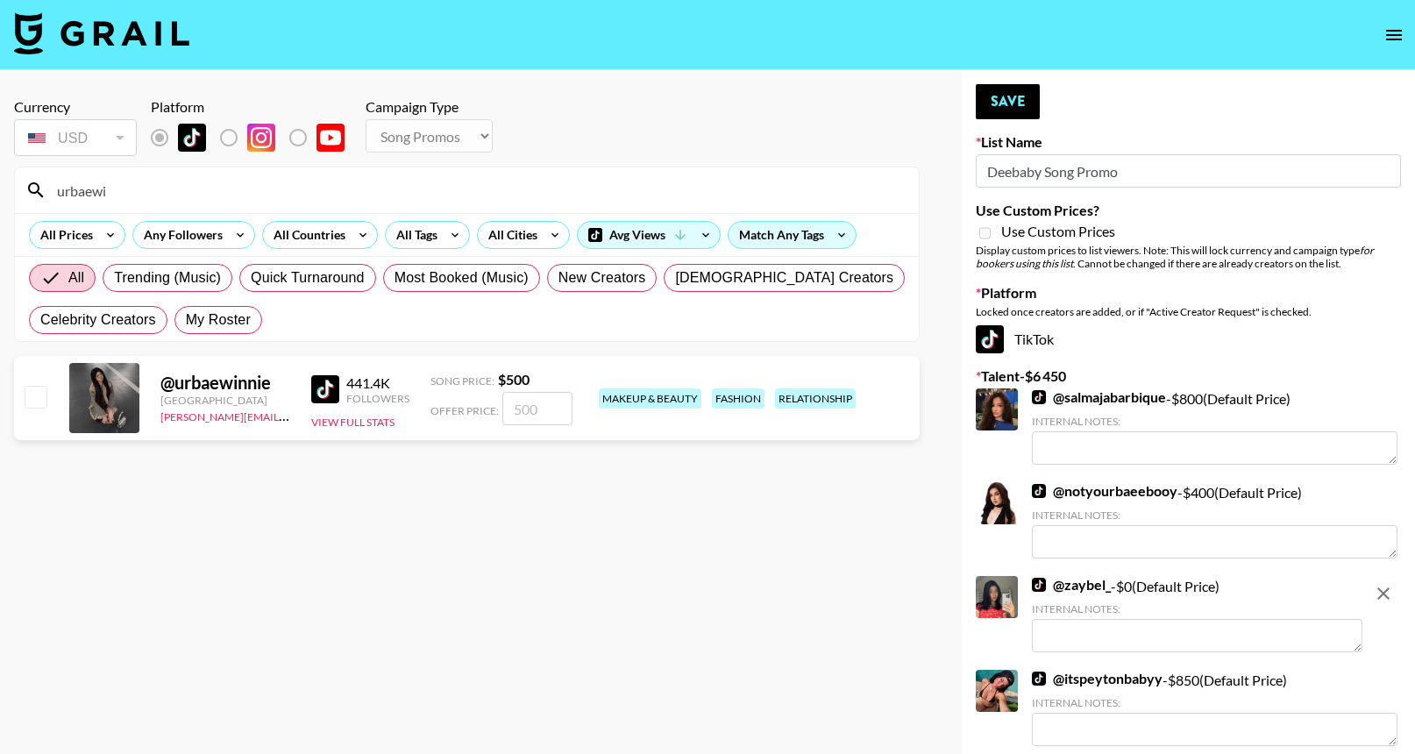
type input "urbaewi"
click at [530, 416] on input "number" at bounding box center [537, 408] width 70 height 33
checkbox input "true"
type input "500"
click at [1023, 101] on button "Save" at bounding box center [1008, 101] width 64 height 35
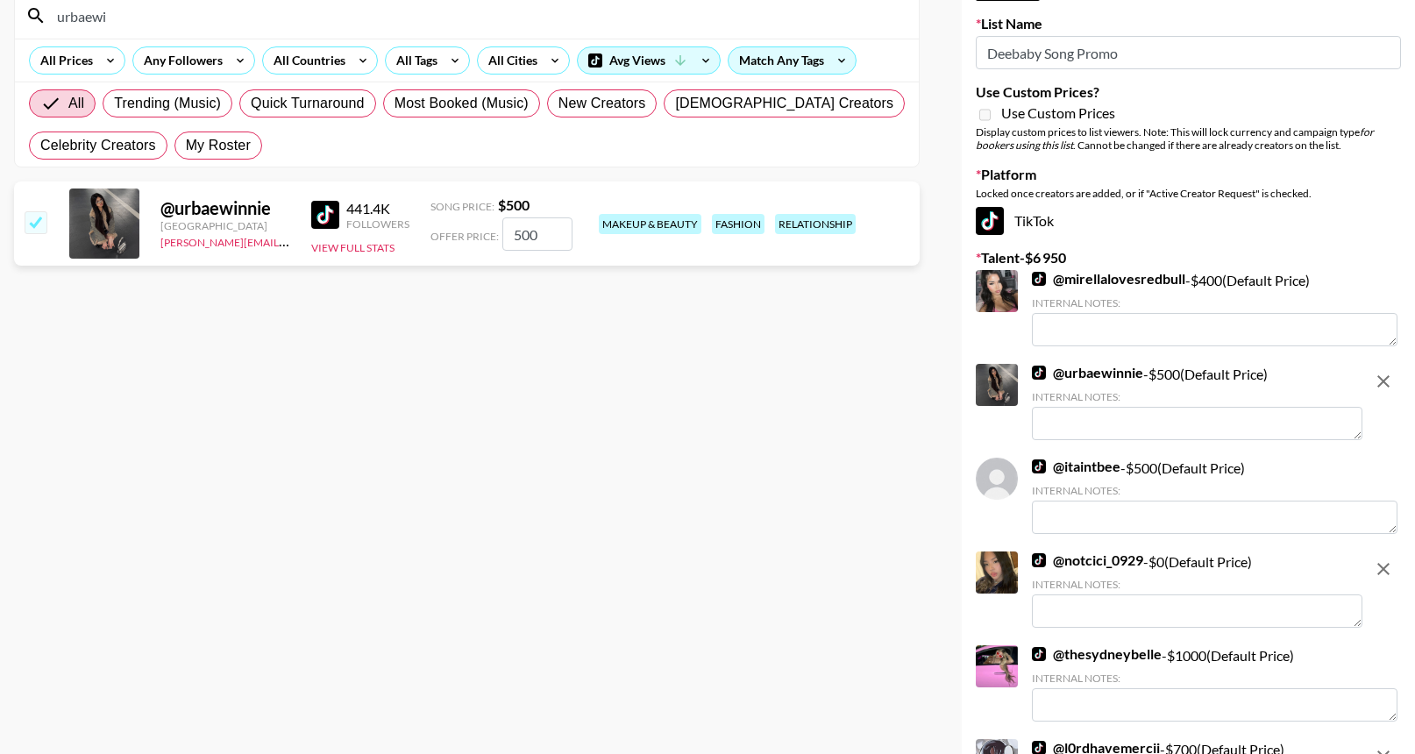
scroll to position [176, 0]
